Goal: Information Seeking & Learning: Learn about a topic

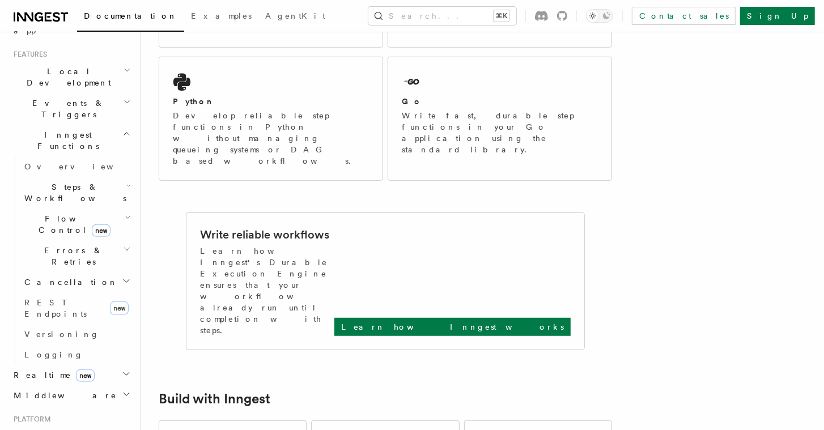
scroll to position [177, 0]
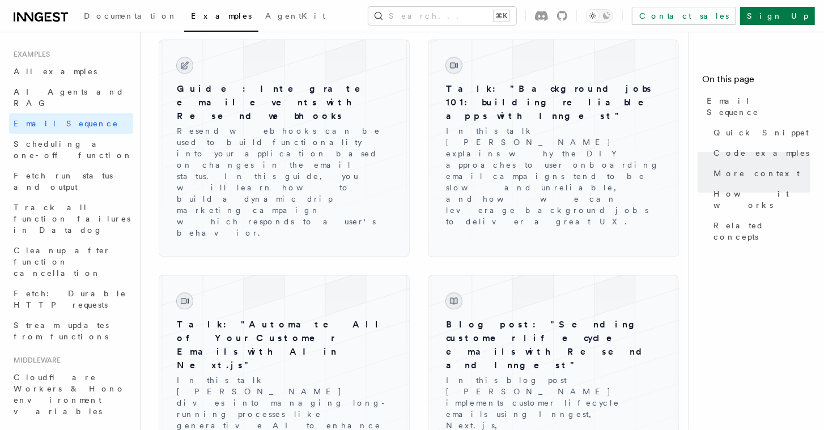
scroll to position [1425, 0]
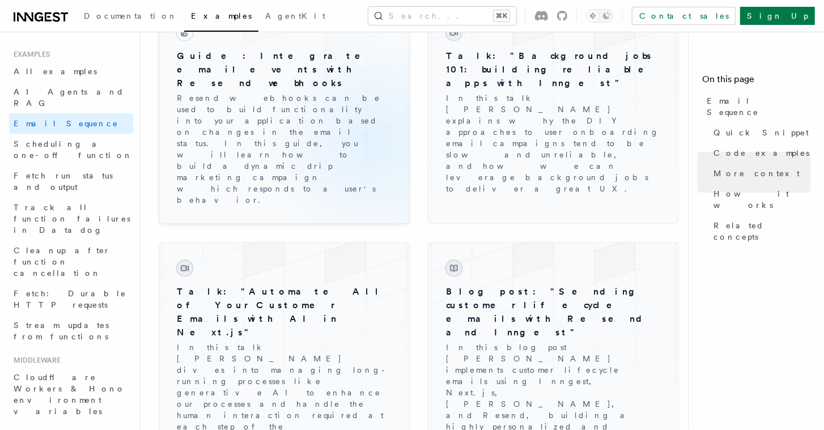
click at [305, 160] on div at bounding box center [284, 116] width 251 height 218
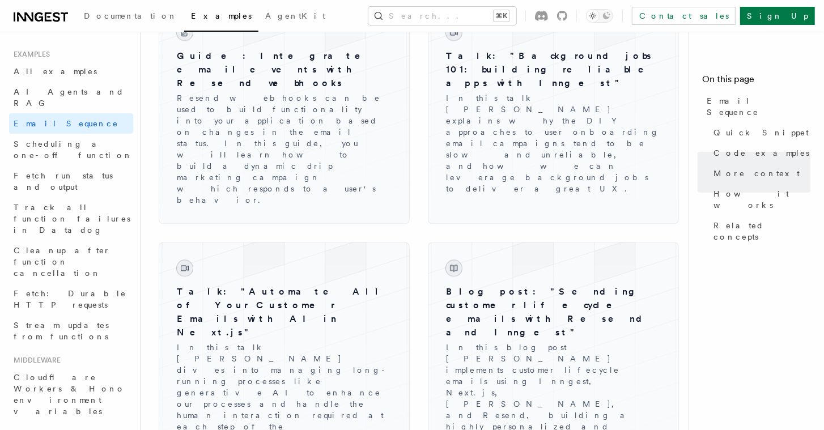
click at [302, 137] on p "Resend webhooks can be used to build functionality into your application based …" at bounding box center [284, 149] width 215 height 113
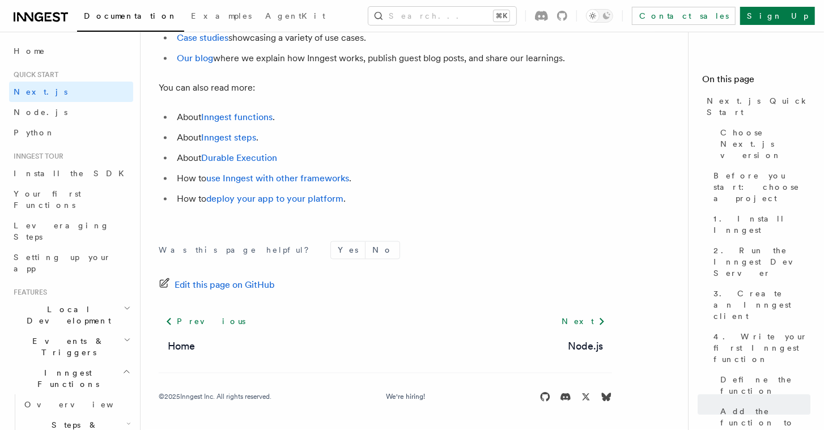
scroll to position [7203, 0]
click at [294, 200] on link "deploy your app to your platform" at bounding box center [274, 199] width 137 height 11
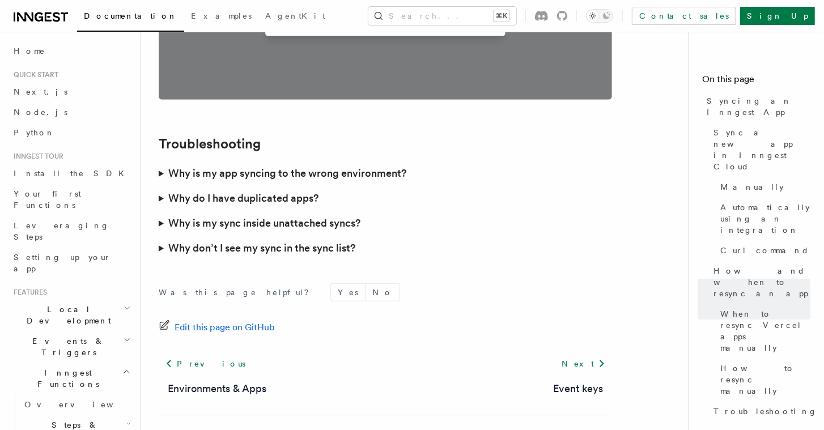
scroll to position [3324, 0]
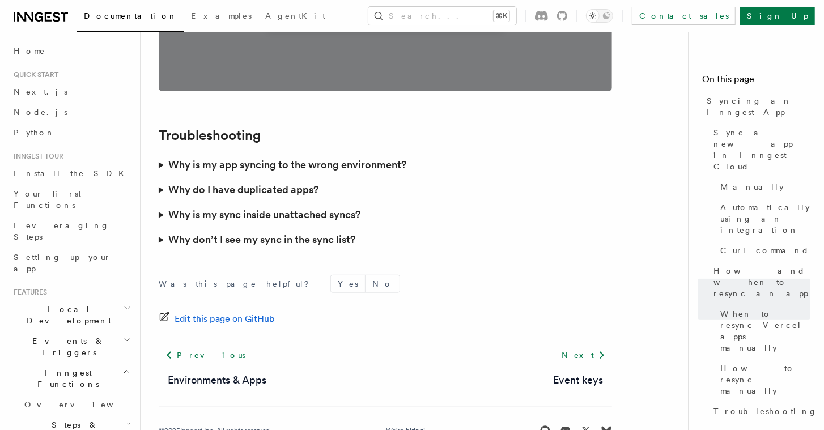
click at [311, 182] on h3 "Why do I have duplicated apps?" at bounding box center [243, 190] width 150 height 16
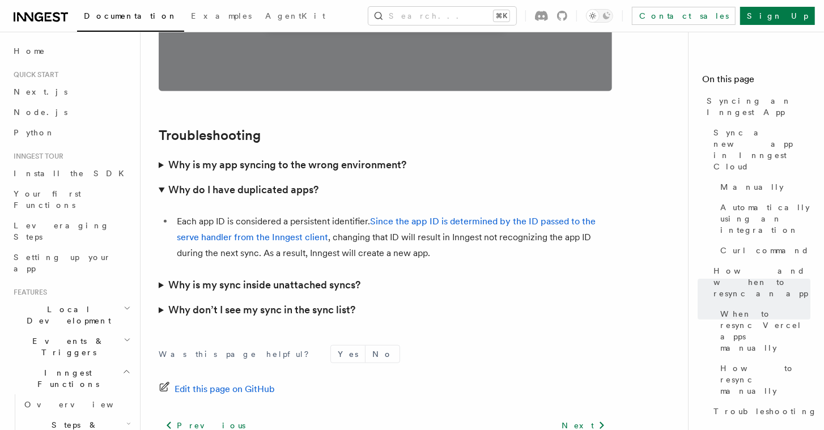
click at [342, 277] on h3 "Why is my sync inside unattached syncs?" at bounding box center [264, 285] width 192 height 16
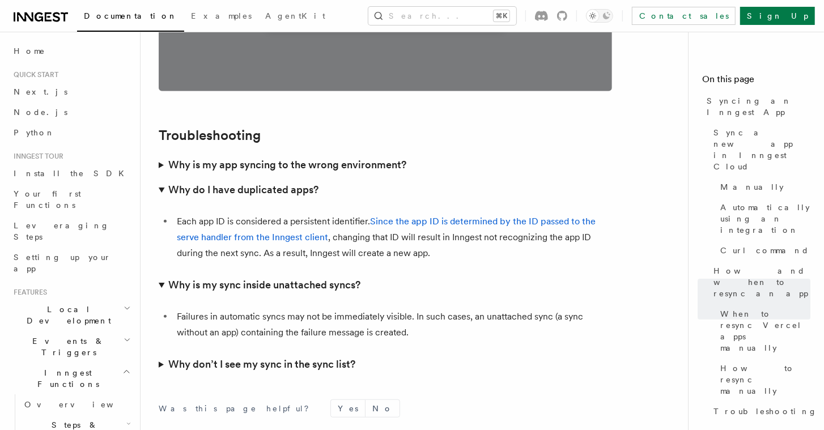
click at [332, 357] on h3 "Why don’t I see my sync in the sync list?" at bounding box center [261, 365] width 187 height 16
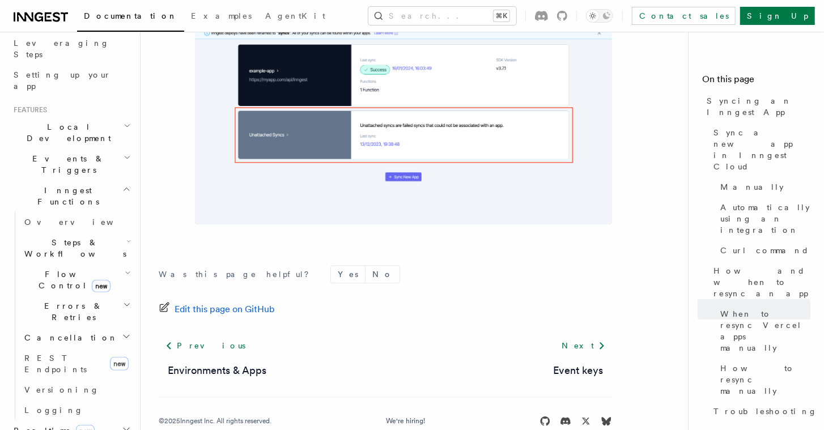
scroll to position [206, 0]
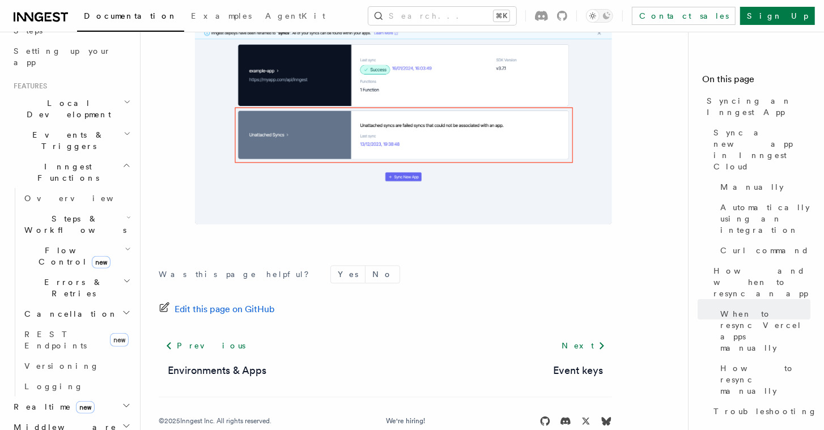
click at [125, 422] on icon "button" at bounding box center [126, 426] width 9 height 9
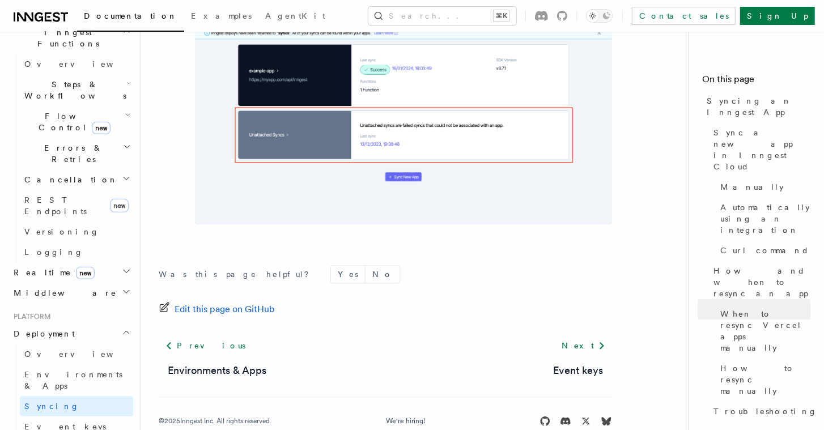
scroll to position [469, 0]
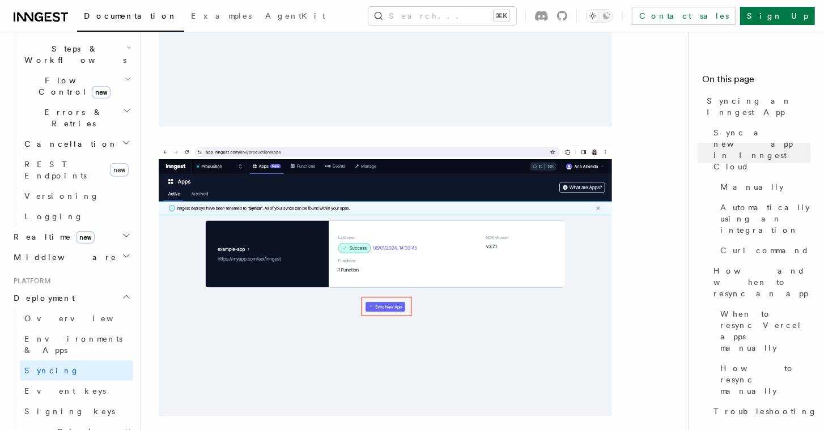
scroll to position [383, 0]
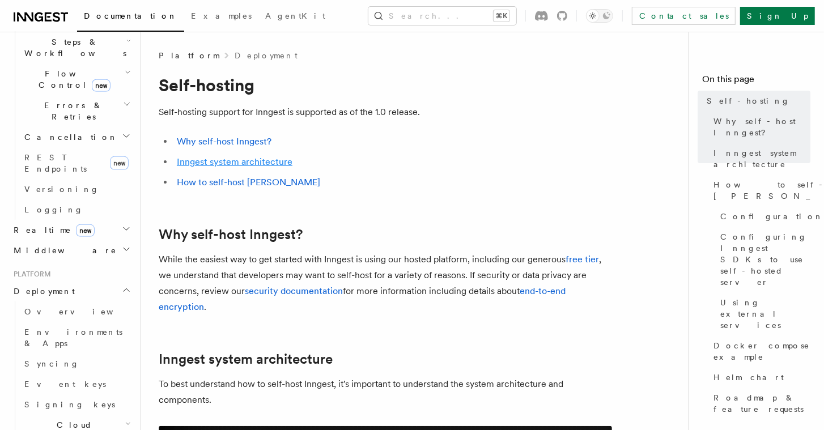
click at [270, 163] on link "Inngest system architecture" at bounding box center [235, 161] width 116 height 11
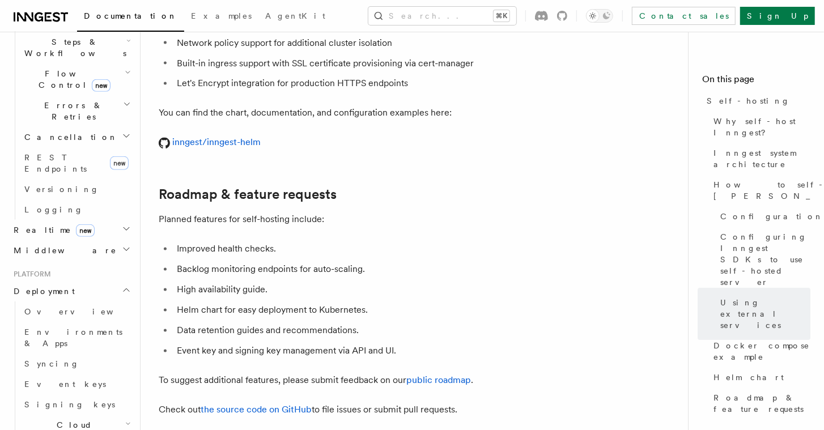
scroll to position [4371, 0]
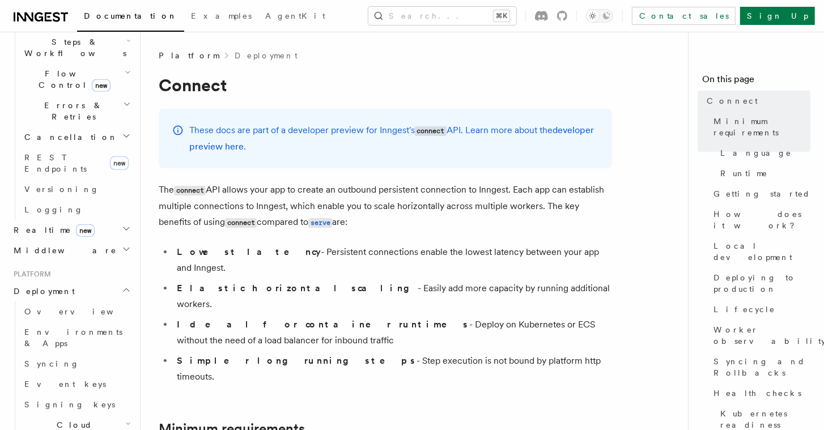
click at [92, 420] on span "Cloud Providers Setup" at bounding box center [72, 437] width 105 height 34
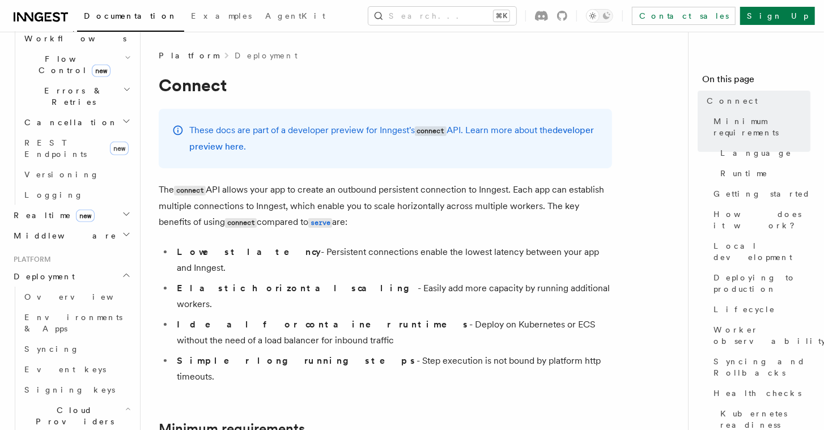
scroll to position [484, 0]
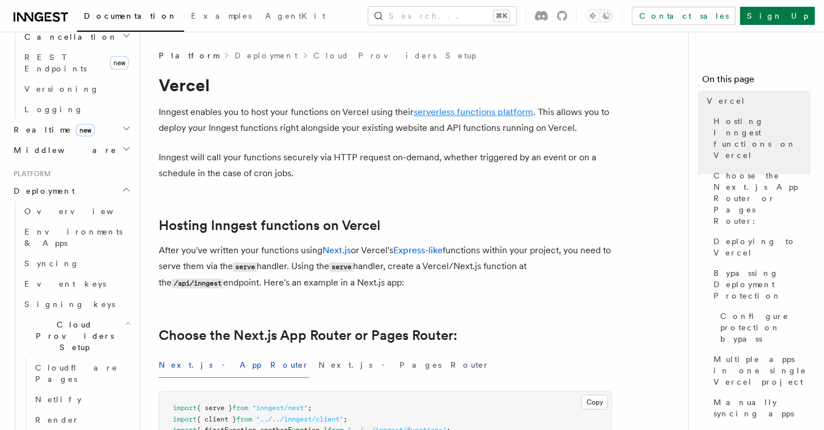
click at [432, 109] on link "serverless functions platform" at bounding box center [474, 112] width 120 height 11
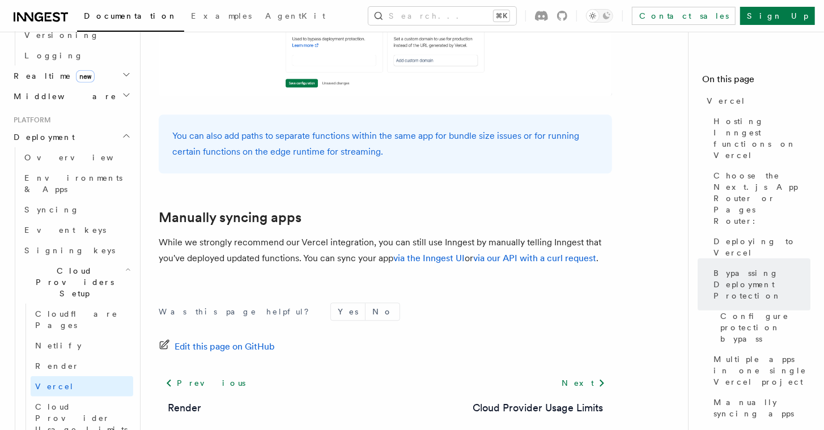
scroll to position [541, 0]
click at [513, 400] on link "Cloud Provider Usage Limits" at bounding box center [538, 408] width 130 height 16
